Goal: Task Accomplishment & Management: Manage account settings

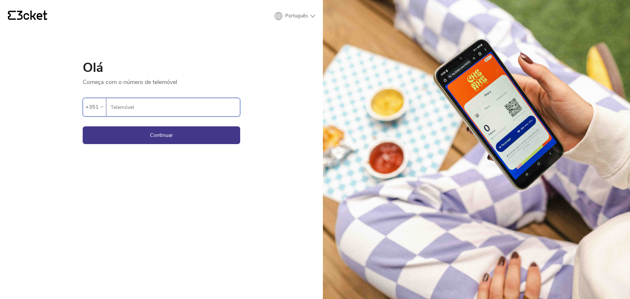
type input "937620008"
click at [162, 135] on button "Continuar" at bounding box center [162, 135] width 158 height 18
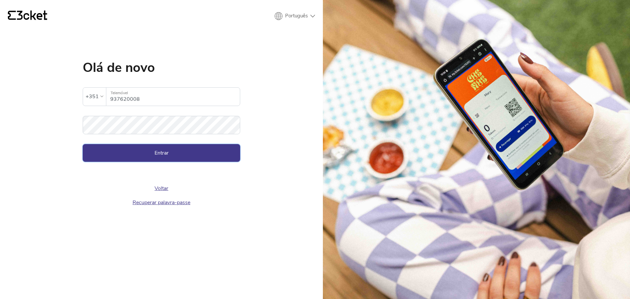
click at [188, 157] on button "Entrar" at bounding box center [162, 153] width 158 height 18
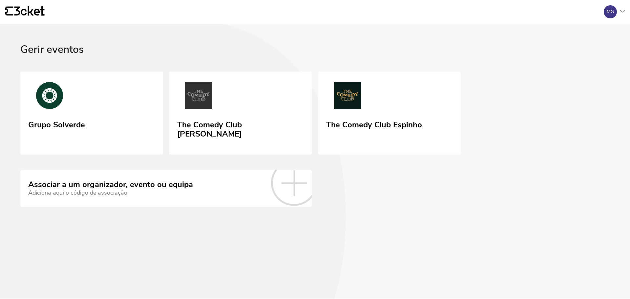
click at [272, 104] on link "The Comedy Club Chaves" at bounding box center [240, 113] width 142 height 83
